Goal: Check status: Check status

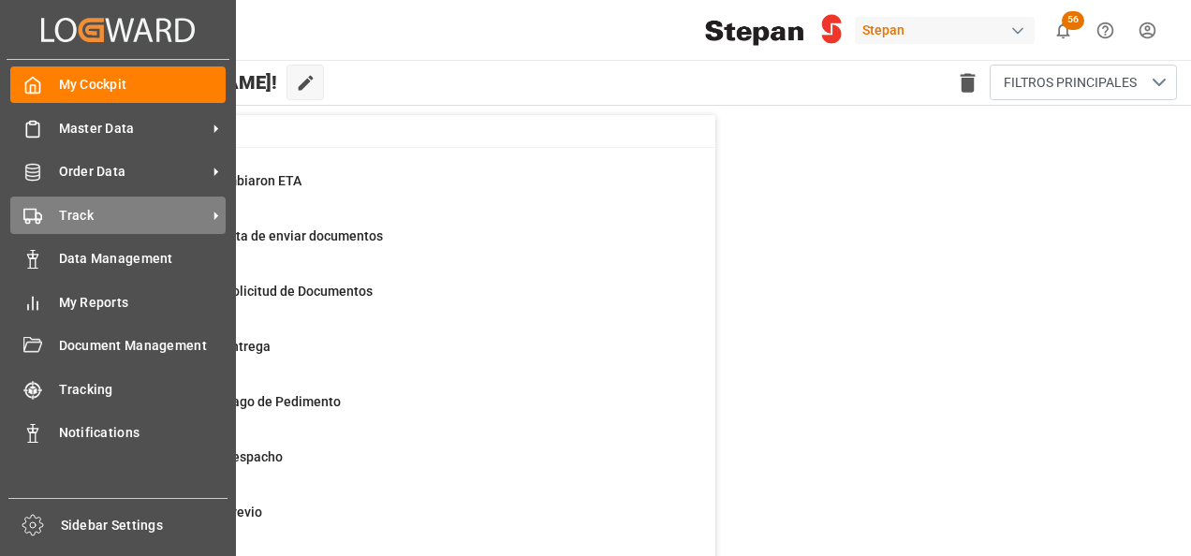
click at [71, 213] on span "Track" at bounding box center [133, 216] width 148 height 20
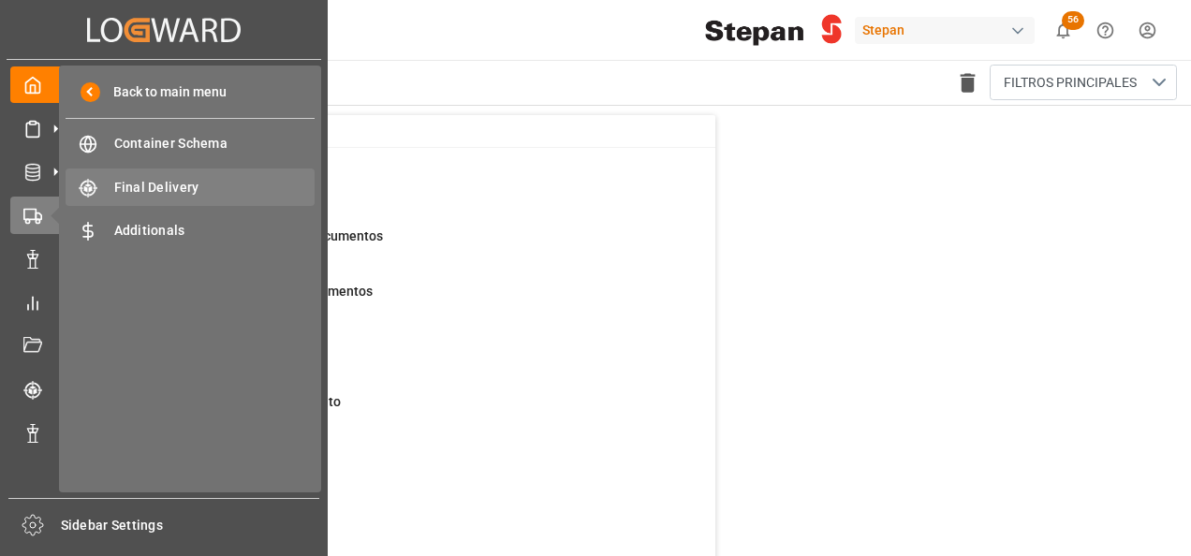
click at [133, 180] on span "Final Delivery" at bounding box center [214, 188] width 201 height 20
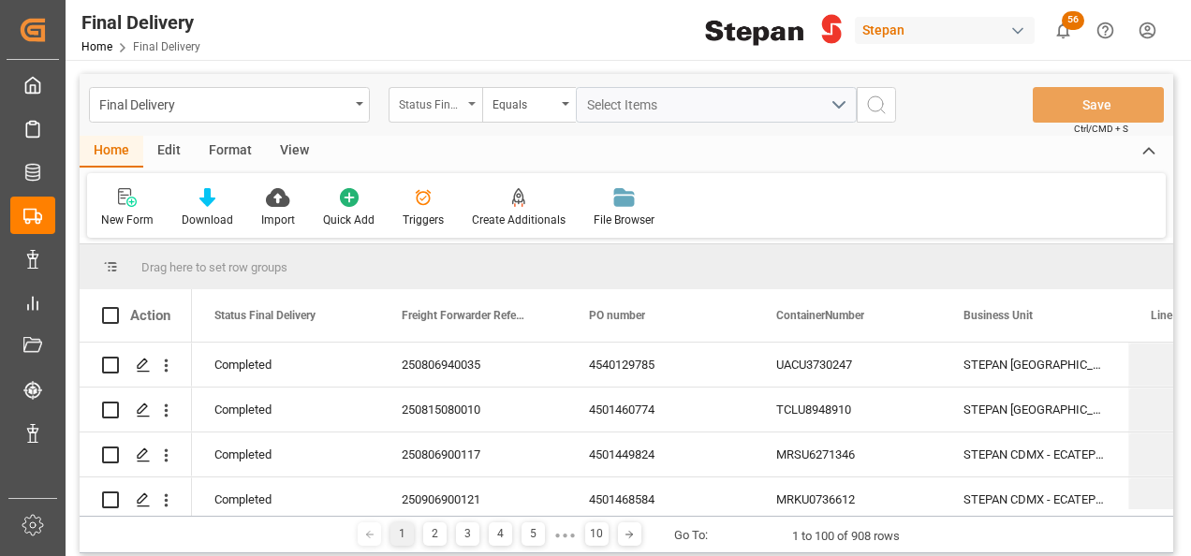
click at [468, 99] on div "Status Final Delivery" at bounding box center [436, 105] width 94 height 36
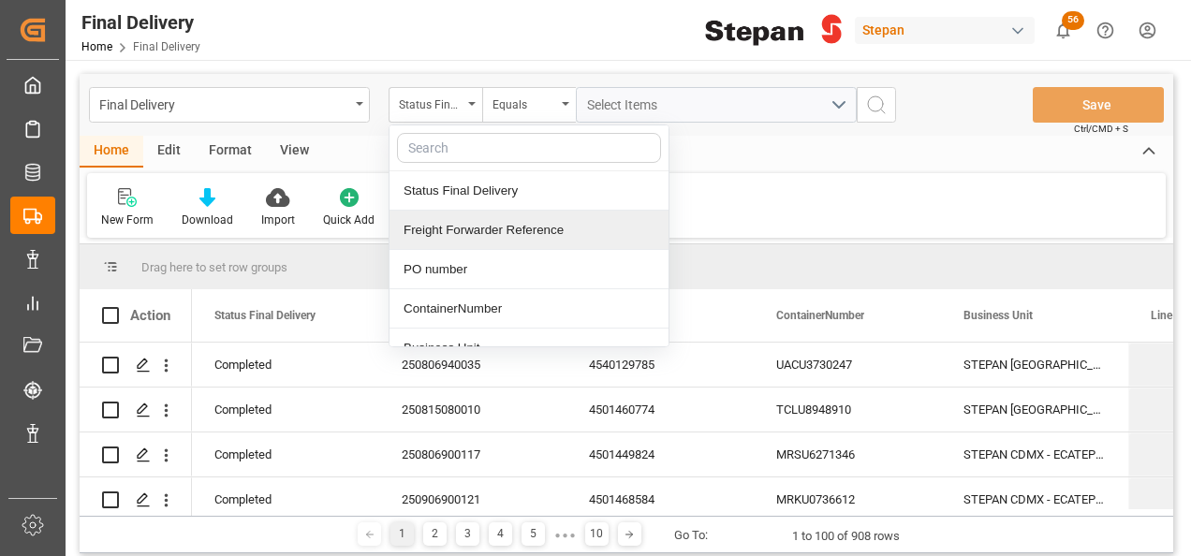
click at [487, 217] on div "Freight Forwarder Reference" at bounding box center [528, 230] width 279 height 39
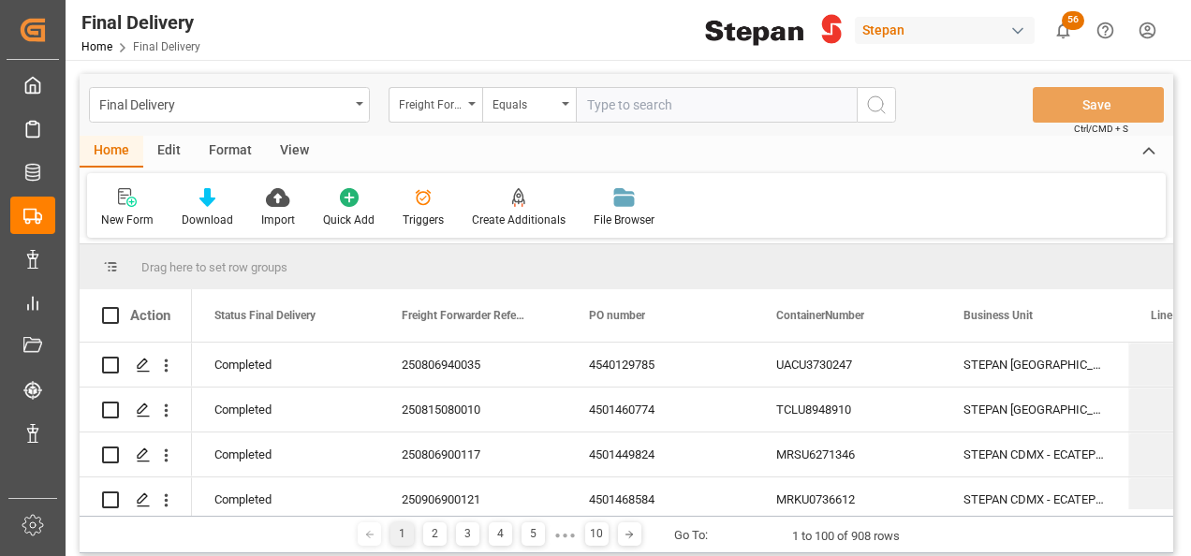
paste input "250806900112"
type input "250806900112"
click at [878, 112] on icon "search button" at bounding box center [876, 105] width 22 height 22
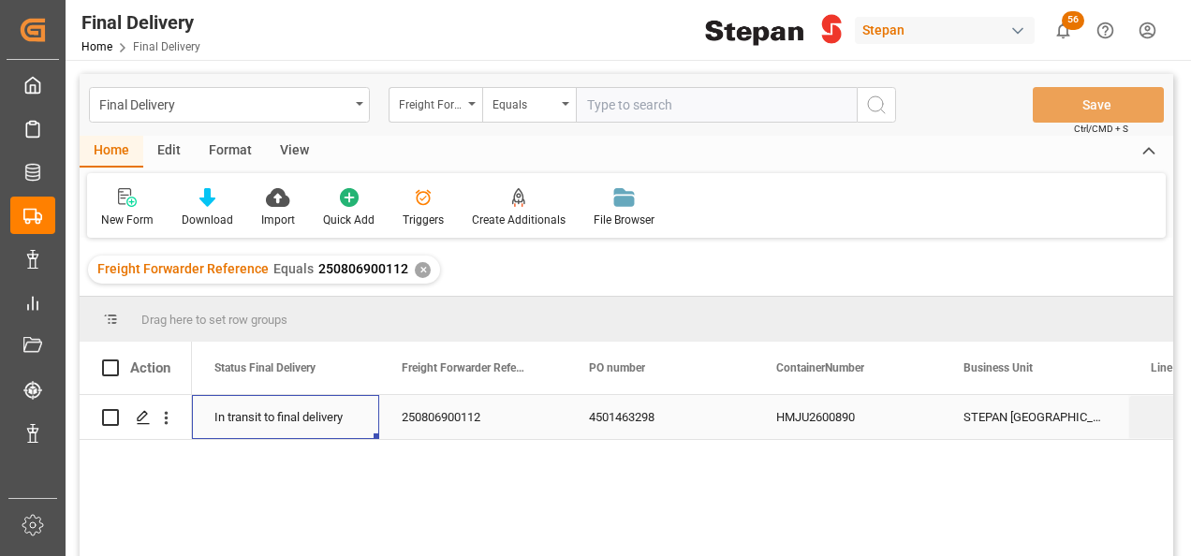
click at [287, 419] on div "In transit to final delivery" at bounding box center [285, 417] width 142 height 43
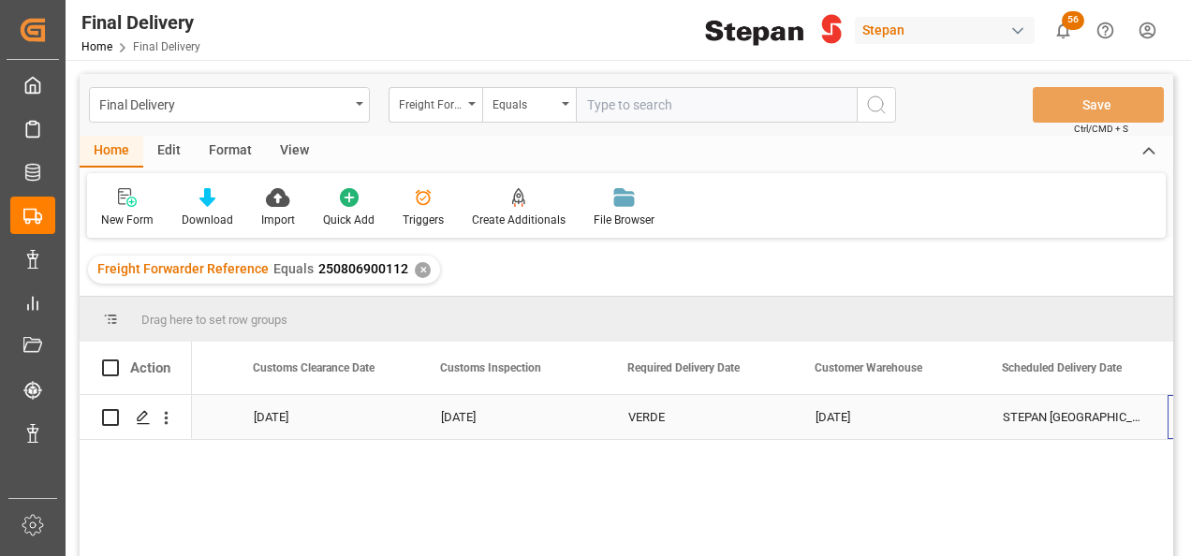
scroll to position [0, 2021]
click at [711, 427] on div "Press SPACE to select this row." at bounding box center [699, 417] width 187 height 44
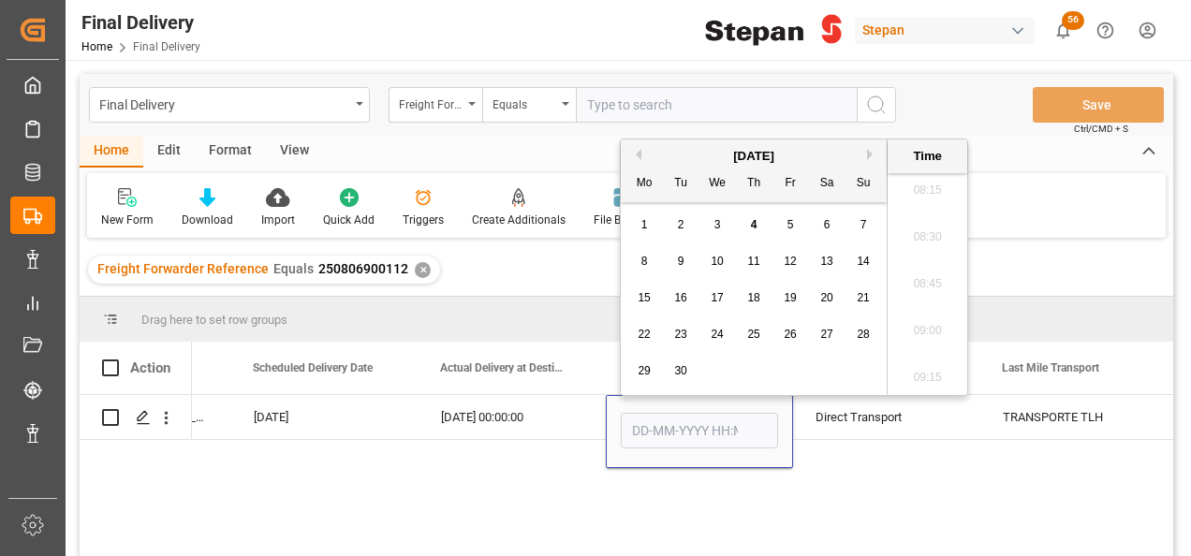
click at [712, 219] on div "3" at bounding box center [717, 225] width 23 height 22
type input "[DATE] 00:00"
click at [580, 405] on div "[DATE] 00:00:00" at bounding box center [512, 417] width 187 height 44
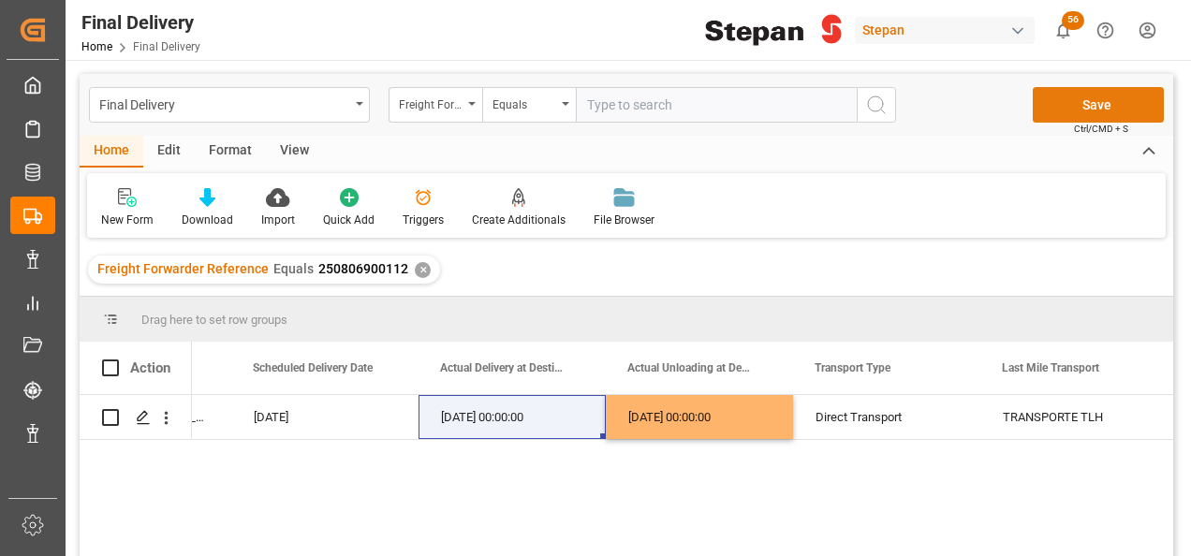
click at [1084, 101] on button "Save" at bounding box center [1098, 105] width 131 height 36
